Goal: Transaction & Acquisition: Purchase product/service

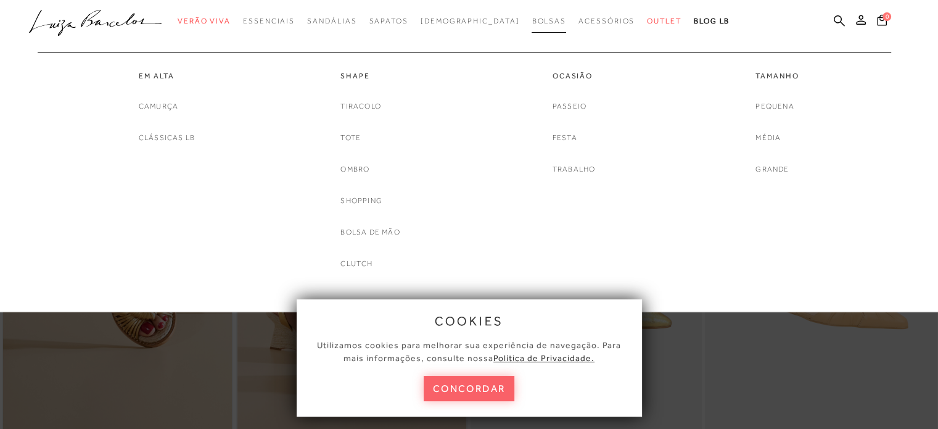
click at [532, 22] on span "Bolsas" at bounding box center [549, 21] width 35 height 9
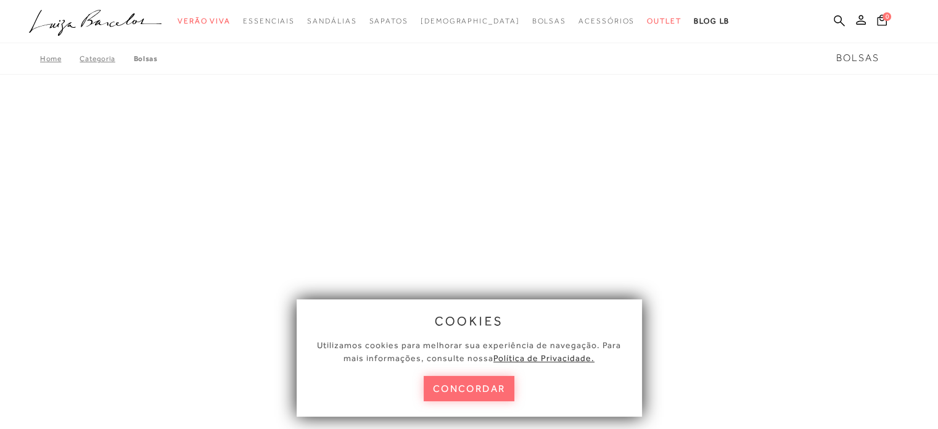
click at [470, 389] on button "concordar" at bounding box center [469, 388] width 91 height 25
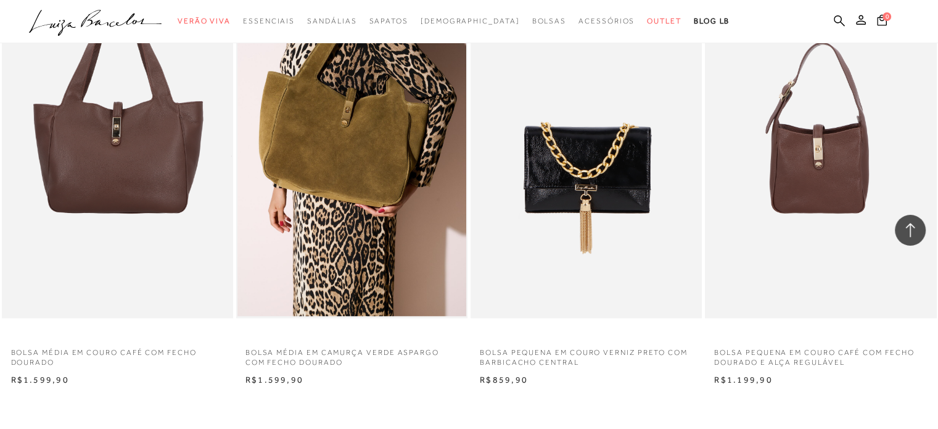
scroll to position [2468, 0]
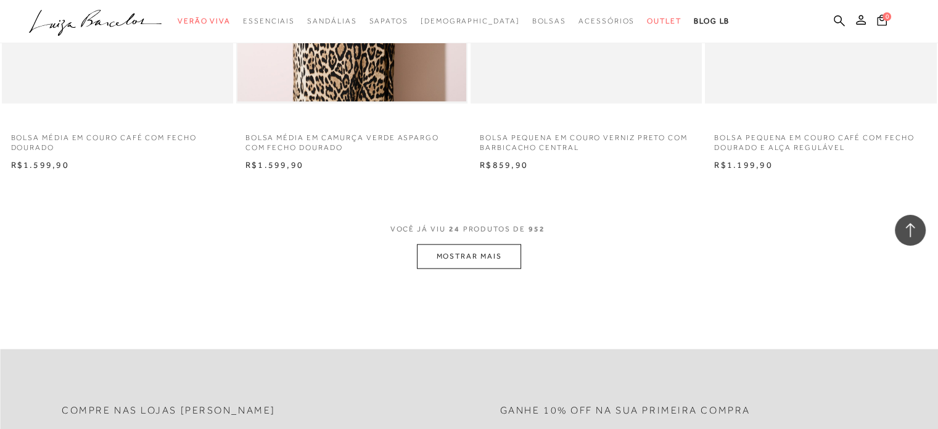
click at [512, 252] on button "MOSTRAR MAIS" at bounding box center [469, 256] width 104 height 24
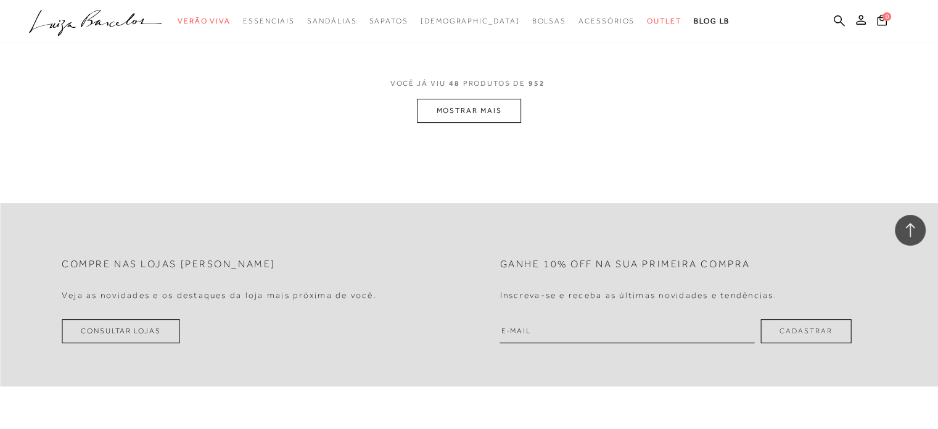
scroll to position [5183, 0]
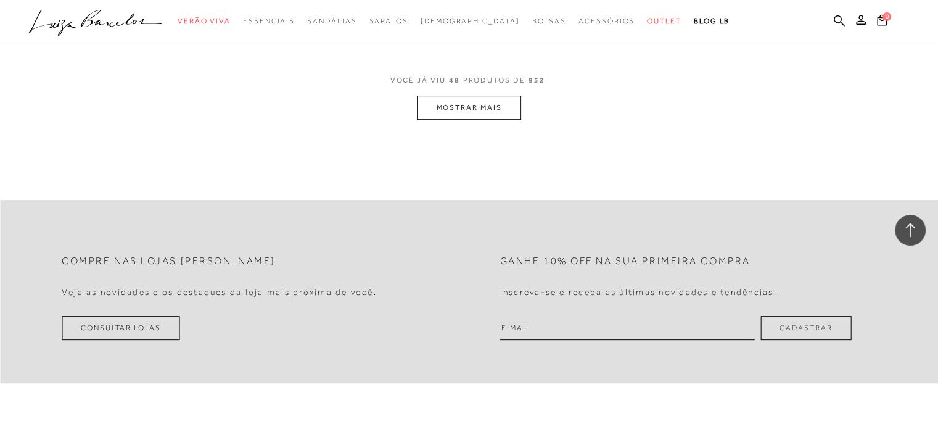
click at [483, 109] on button "MOSTRAR MAIS" at bounding box center [469, 108] width 104 height 24
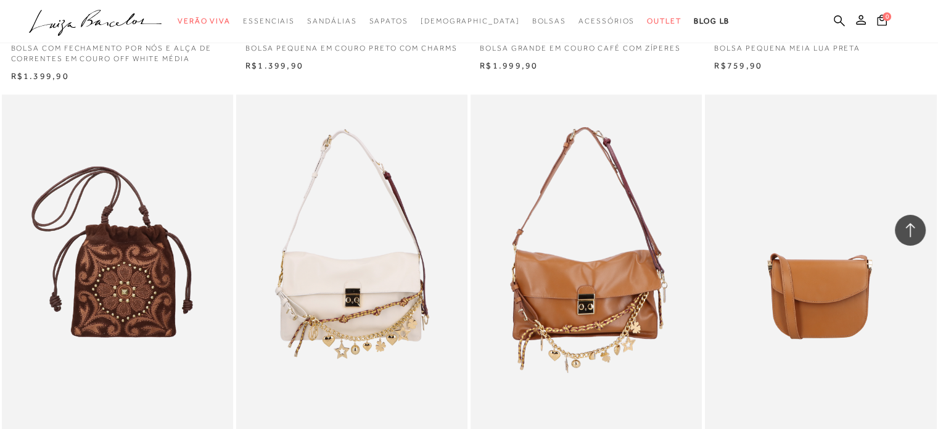
scroll to position [5985, 0]
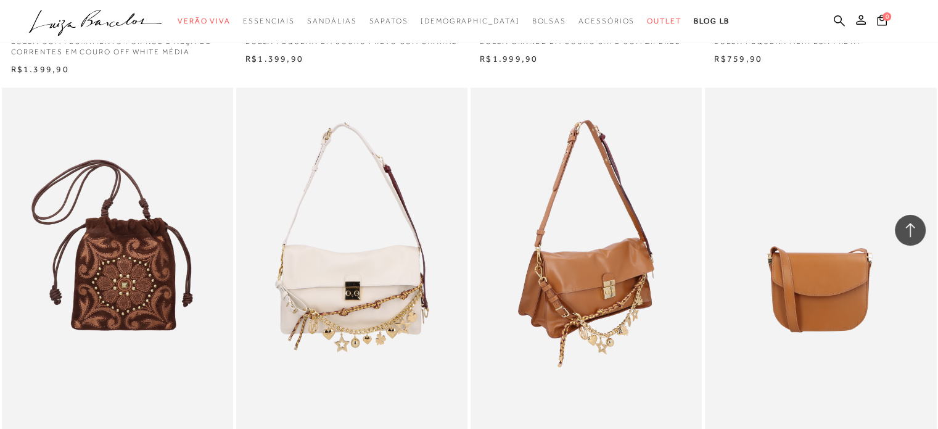
click at [579, 278] on img at bounding box center [587, 261] width 230 height 347
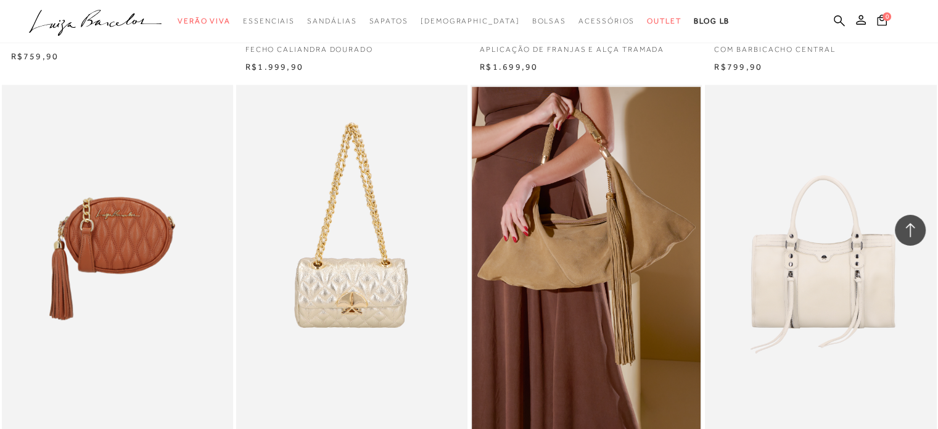
scroll to position [7589, 0]
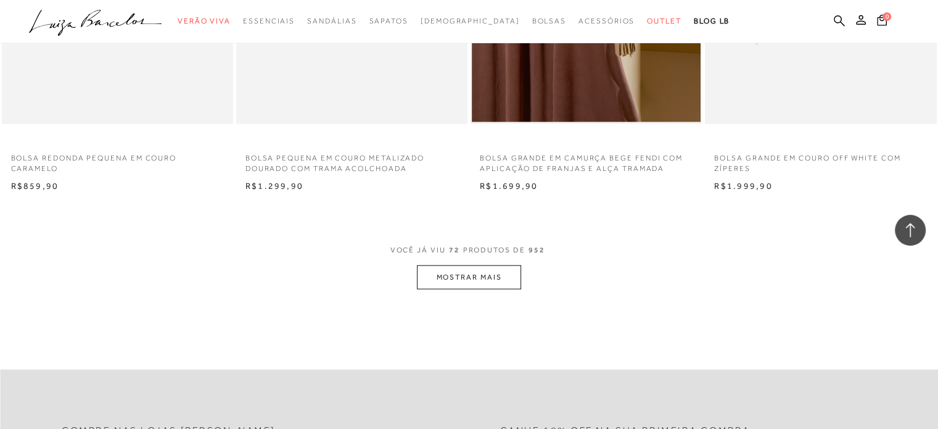
click at [489, 278] on button "MOSTRAR MAIS" at bounding box center [469, 277] width 104 height 24
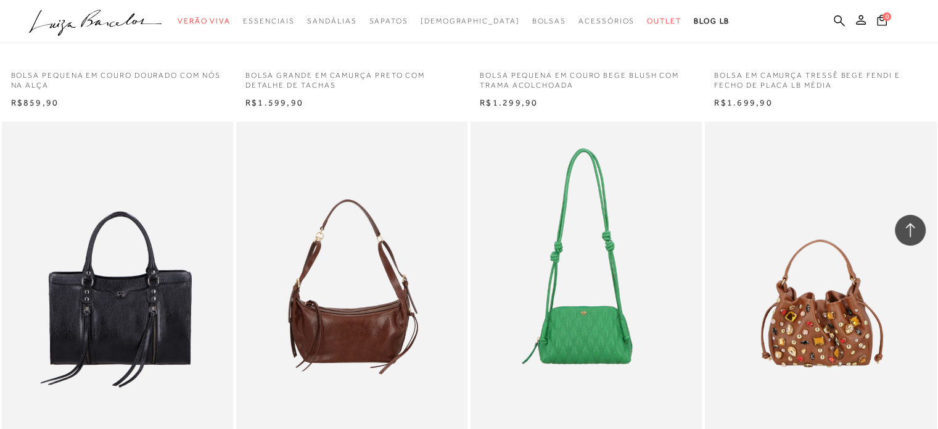
scroll to position [10181, 0]
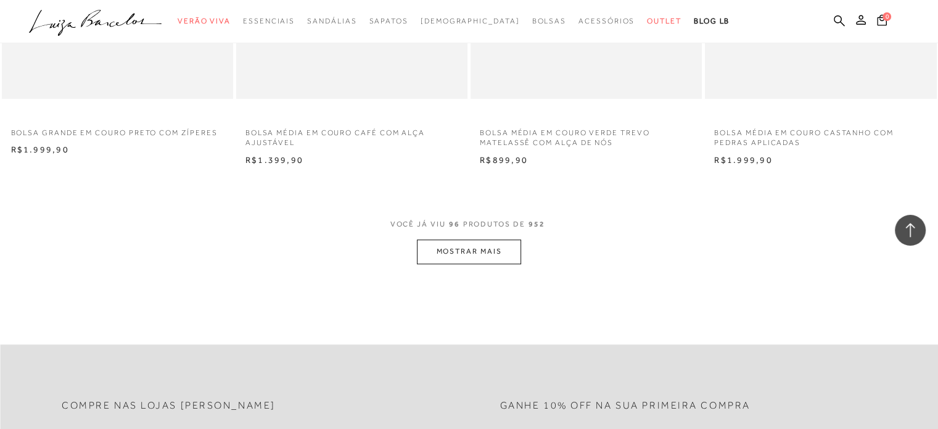
click at [469, 257] on button "MOSTRAR MAIS" at bounding box center [469, 251] width 104 height 24
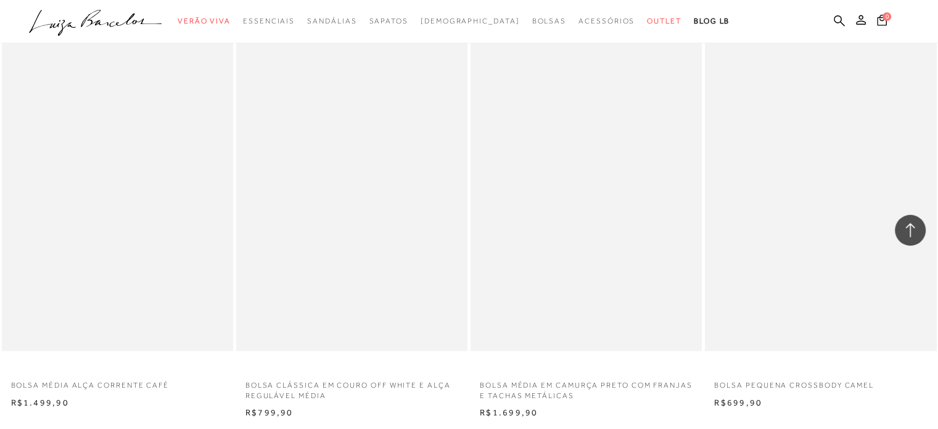
scroll to position [12710, 0]
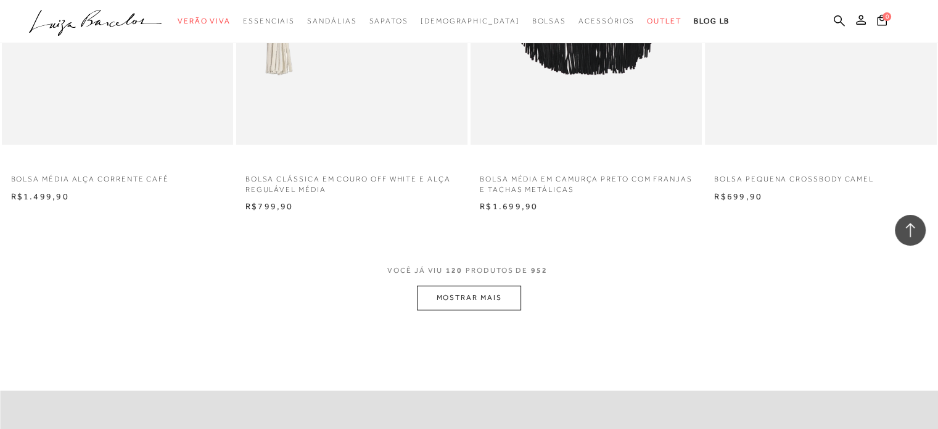
click at [465, 296] on button "MOSTRAR MAIS" at bounding box center [469, 298] width 104 height 24
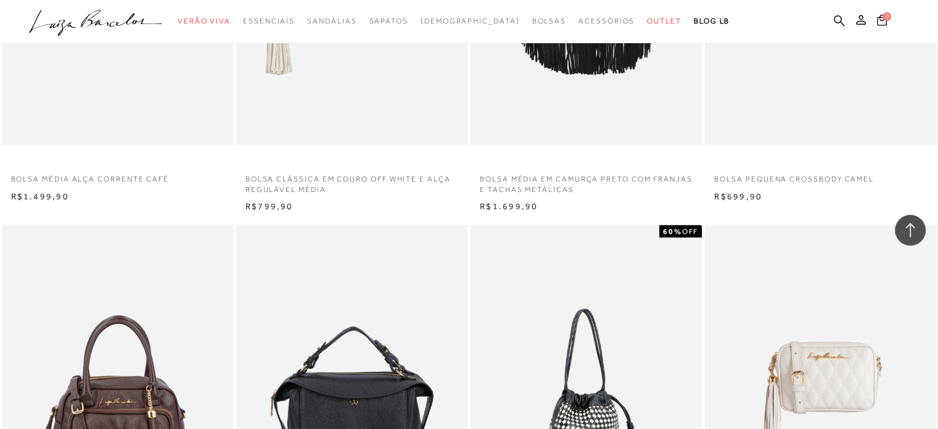
click at [479, 300] on img at bounding box center [587, 398] width 230 height 347
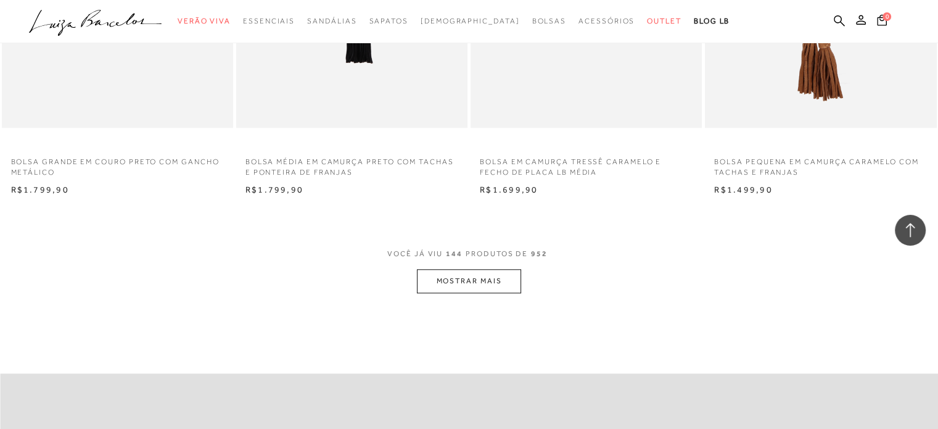
scroll to position [15429, 0]
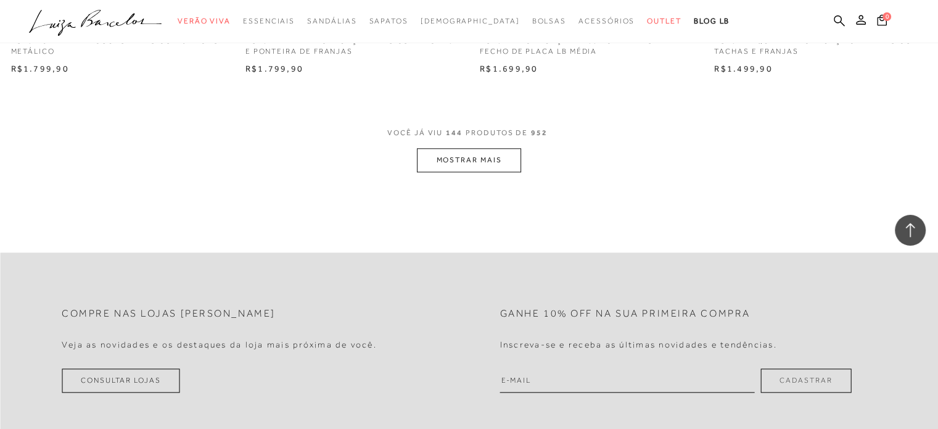
click at [497, 165] on button "MOSTRAR MAIS" at bounding box center [469, 160] width 104 height 24
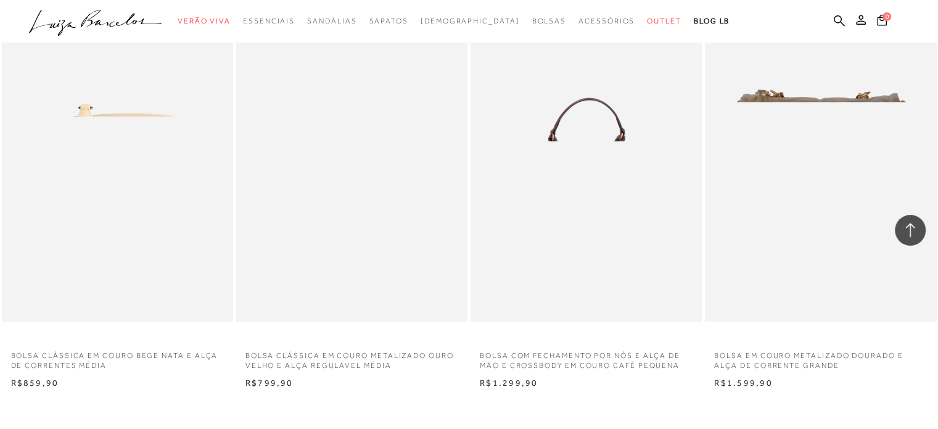
scroll to position [17897, 0]
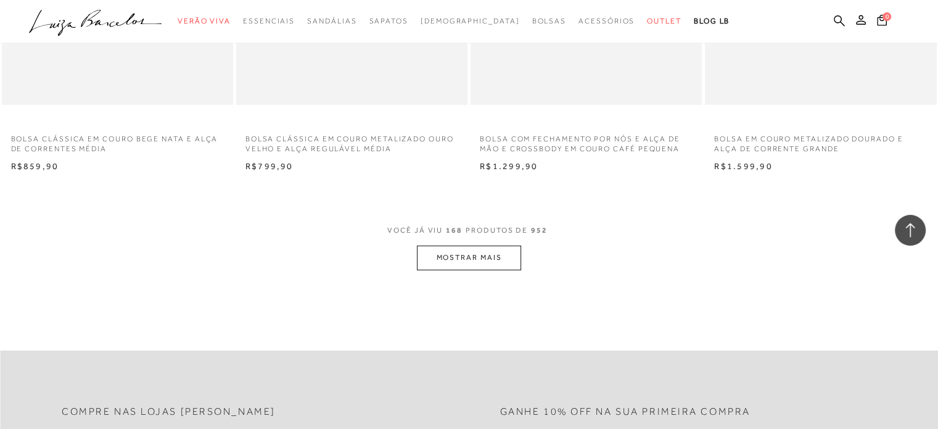
click at [492, 257] on button "MOSTRAR MAIS" at bounding box center [469, 258] width 104 height 24
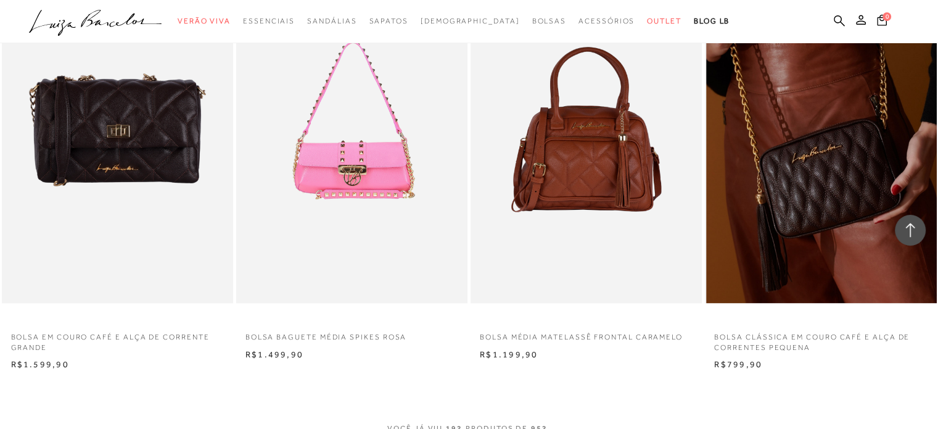
scroll to position [20427, 0]
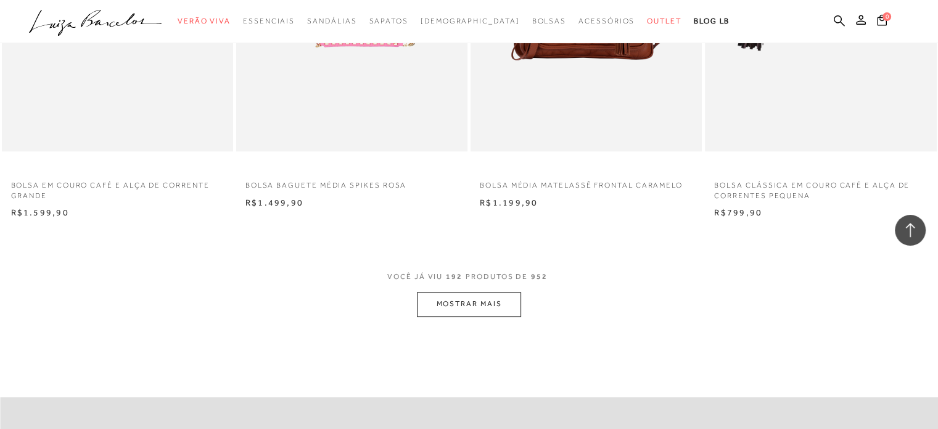
click at [474, 294] on button "MOSTRAR MAIS" at bounding box center [469, 304] width 104 height 24
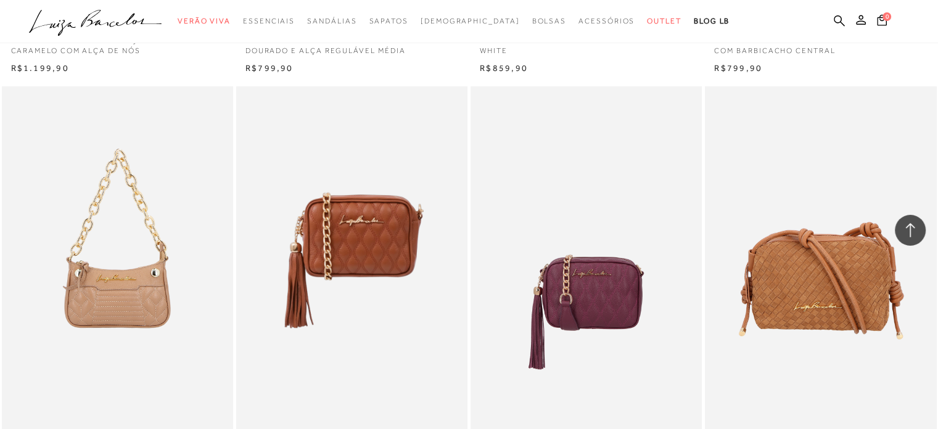
scroll to position [23018, 0]
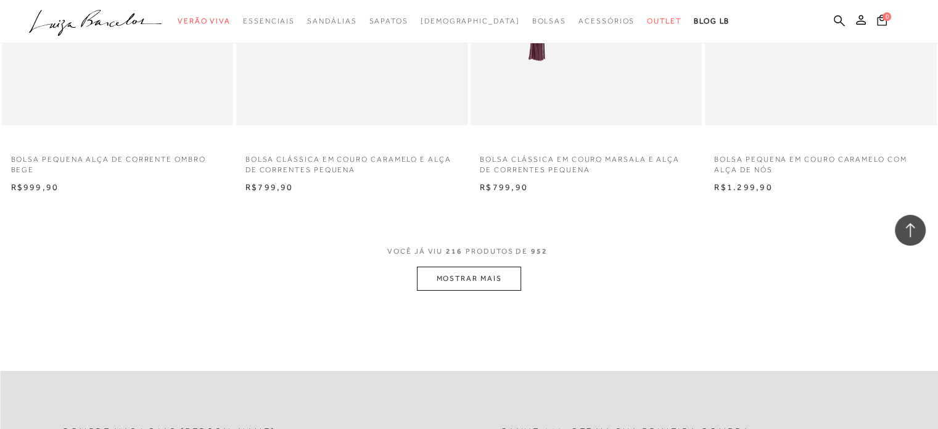
click at [480, 278] on button "MOSTRAR MAIS" at bounding box center [469, 279] width 104 height 24
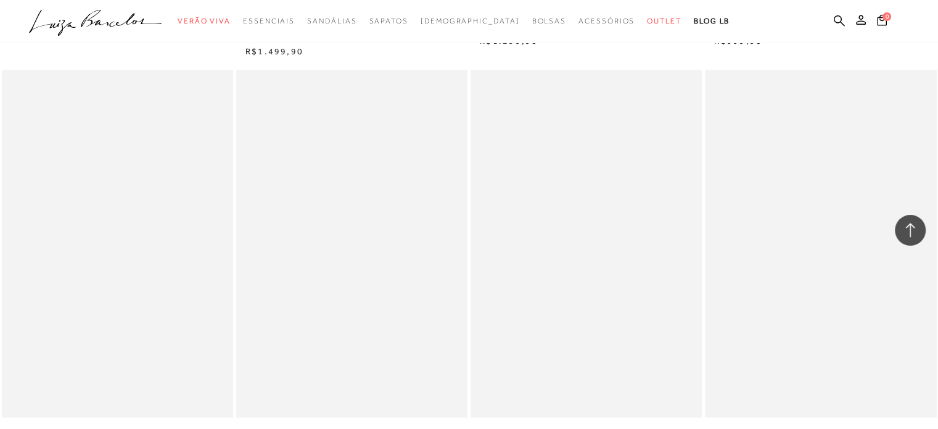
scroll to position [25671, 0]
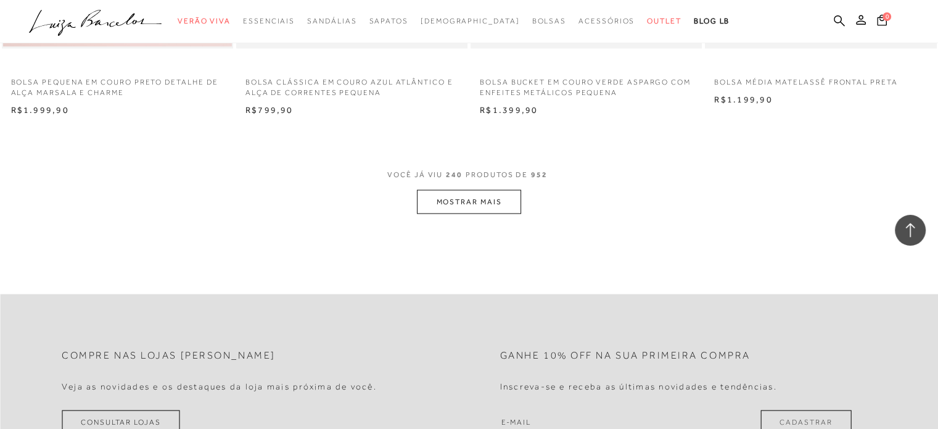
click at [501, 189] on button "MOSTRAR MAIS" at bounding box center [469, 201] width 104 height 24
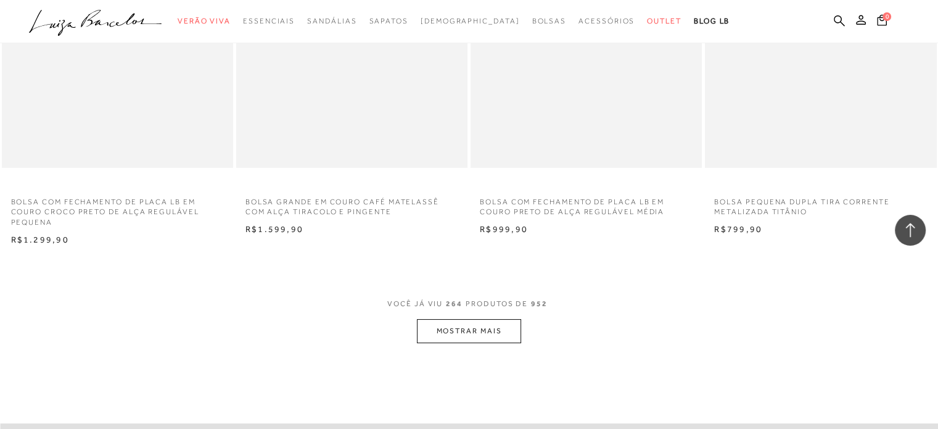
scroll to position [28324, 0]
